Goal: Share content

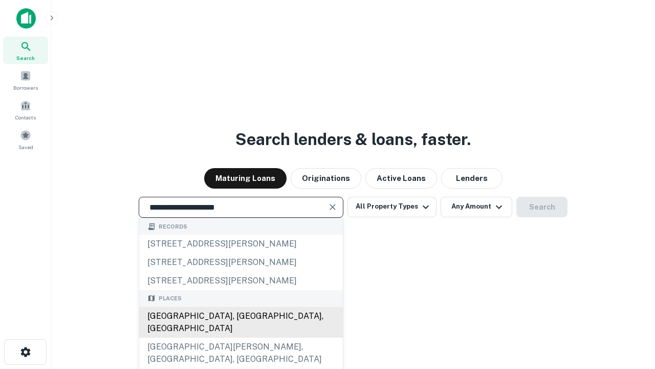
click at [241, 337] on div "[GEOGRAPHIC_DATA], [GEOGRAPHIC_DATA], [GEOGRAPHIC_DATA]" at bounding box center [241, 322] width 204 height 31
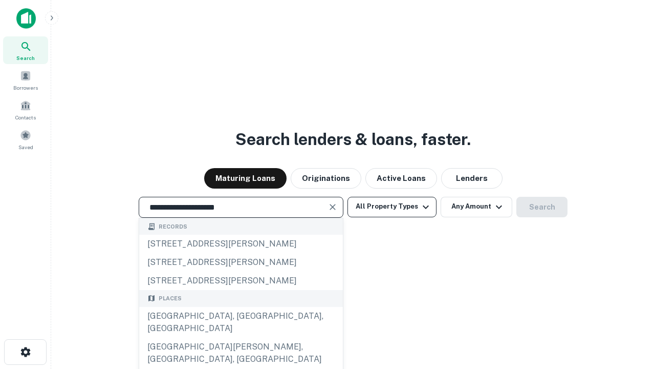
click at [392, 206] on button "All Property Types" at bounding box center [392, 207] width 89 height 20
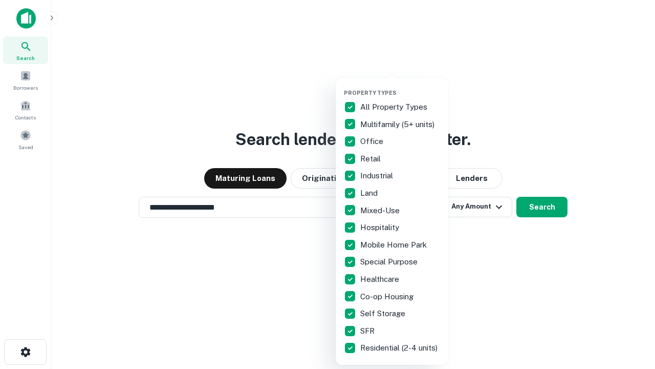
type input "**********"
click at [400, 86] on button "button" at bounding box center [400, 86] width 113 height 1
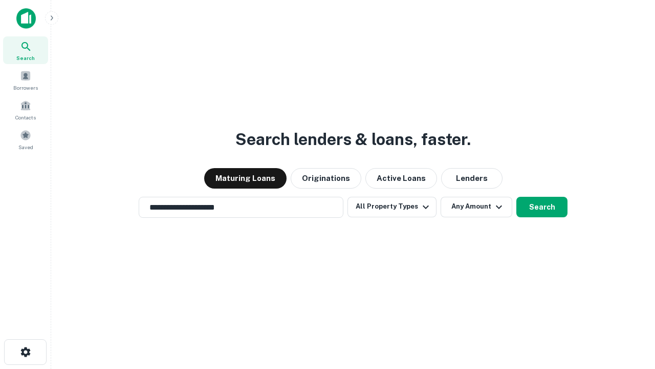
scroll to position [16, 0]
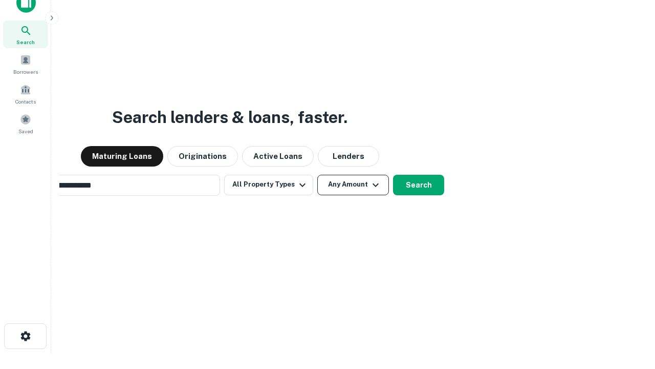
click at [317, 175] on button "Any Amount" at bounding box center [353, 185] width 72 height 20
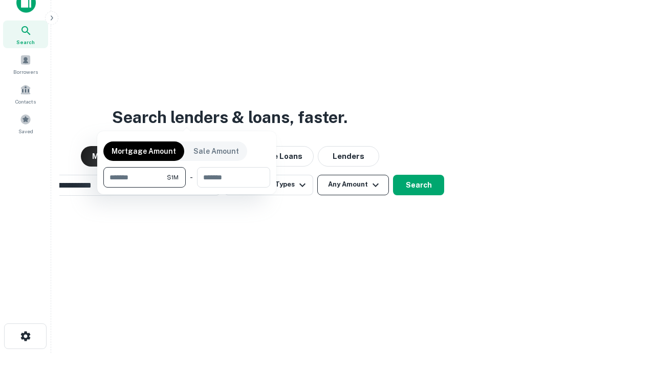
scroll to position [16, 0]
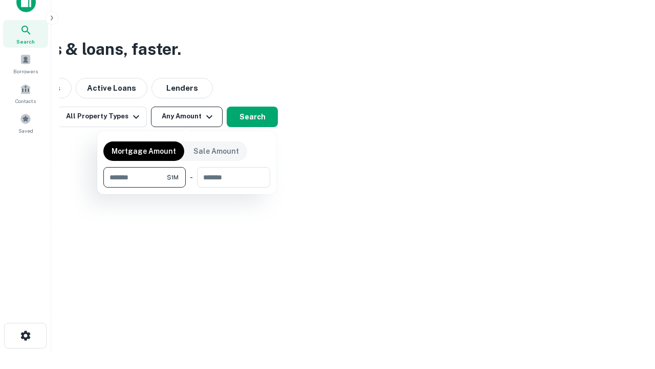
type input "*******"
click at [187, 187] on button "button" at bounding box center [186, 187] width 167 height 1
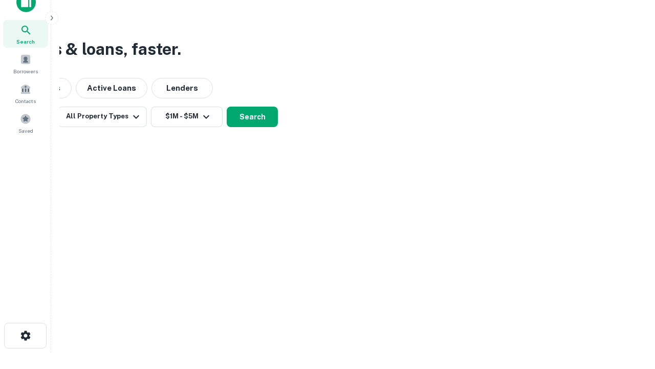
scroll to position [16, 0]
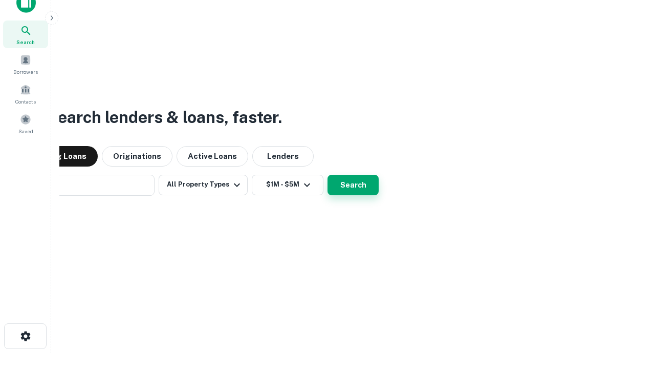
click at [328, 175] on button "Search" at bounding box center [353, 185] width 51 height 20
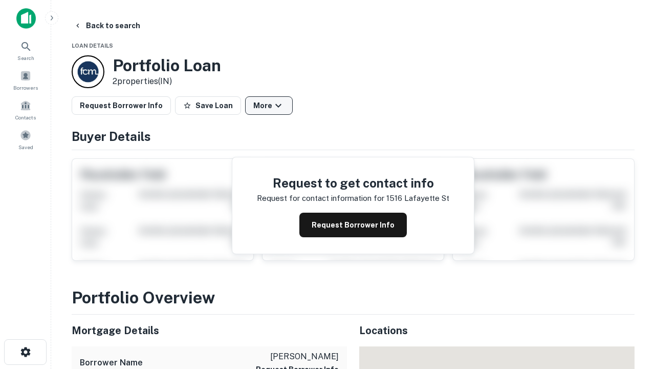
click at [269, 105] on button "More" at bounding box center [269, 105] width 48 height 18
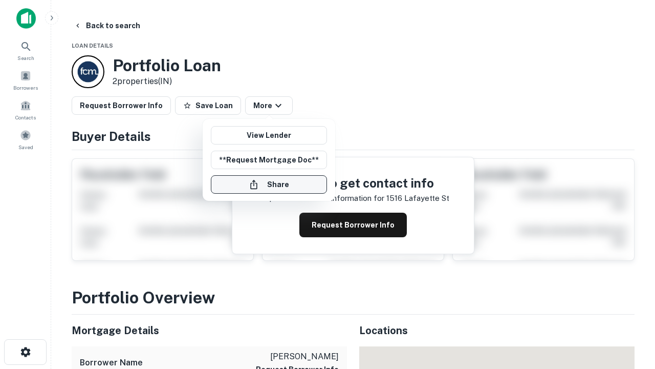
click at [269, 184] on button "Share" at bounding box center [269, 184] width 116 height 18
